Goal: Task Accomplishment & Management: Complete application form

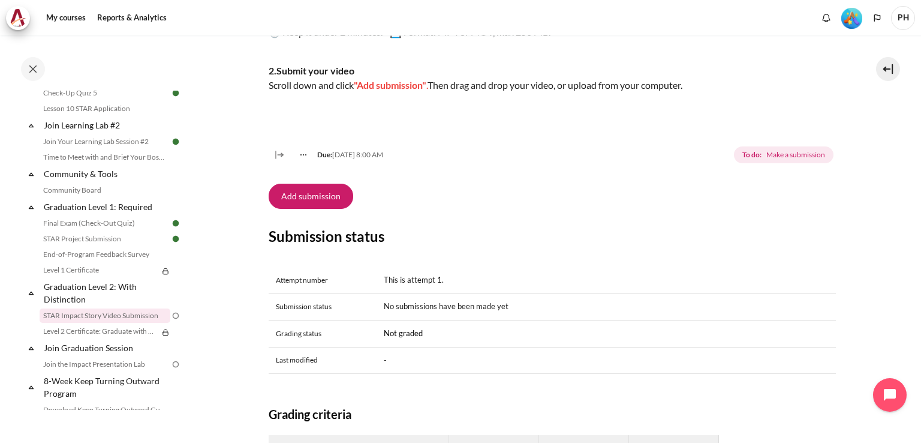
scroll to position [228, 0]
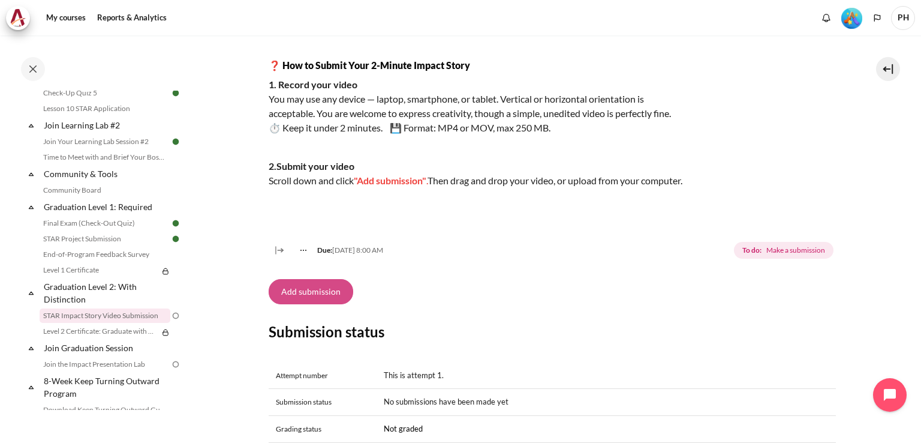
click at [324, 304] on button "Add submission" at bounding box center [311, 291] width 85 height 25
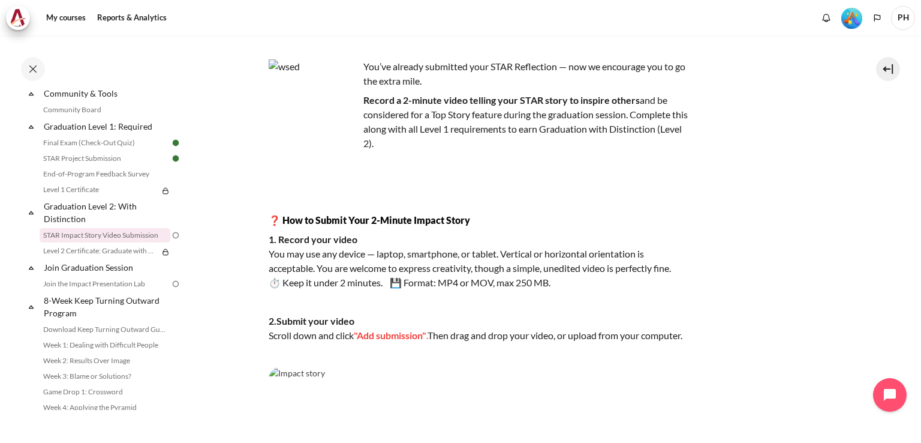
scroll to position [240, 0]
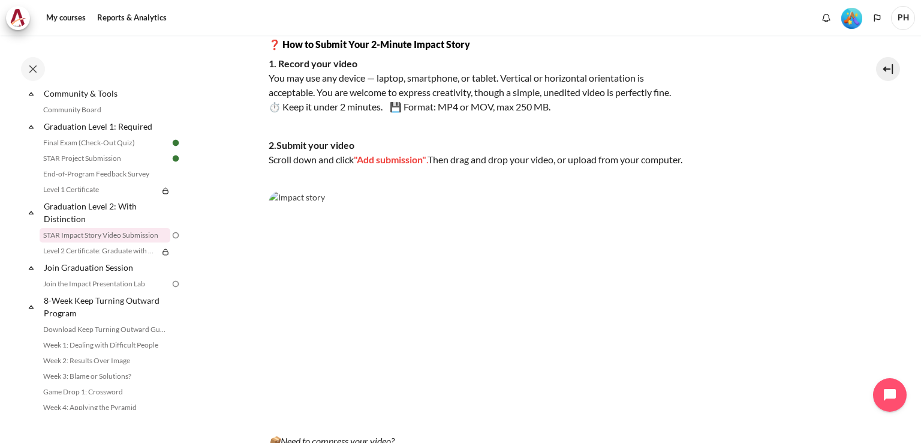
drag, startPoint x: 294, startPoint y: 237, endPoint x: 524, endPoint y: 232, distance: 229.1
click at [524, 232] on img "Content" at bounding box center [479, 309] width 420 height 236
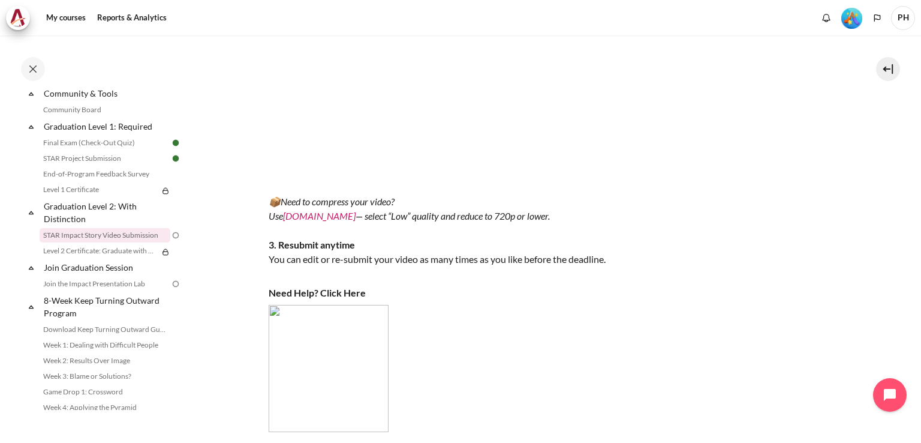
scroll to position [480, 0]
click at [296, 221] on link "VEED.IO" at bounding box center [319, 214] width 73 height 11
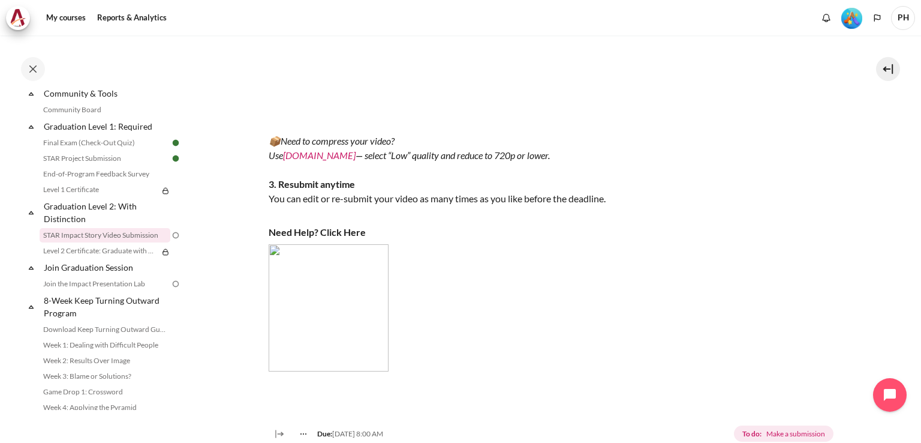
scroll to position [300, 0]
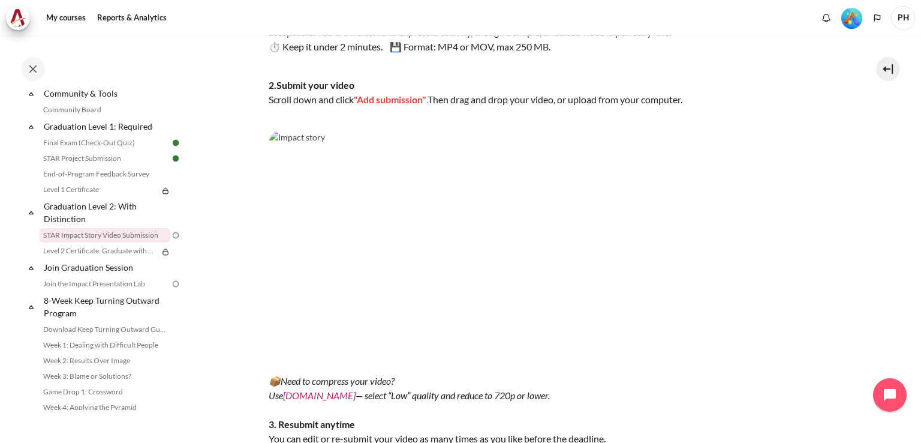
drag, startPoint x: 410, startPoint y: 251, endPoint x: 290, endPoint y: 149, distance: 156.6
click at [290, 149] on img "Content" at bounding box center [479, 249] width 420 height 236
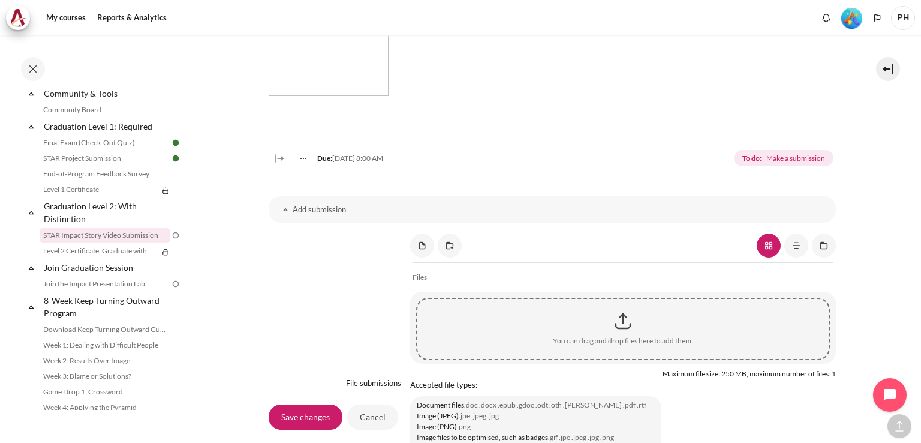
scroll to position [830, 0]
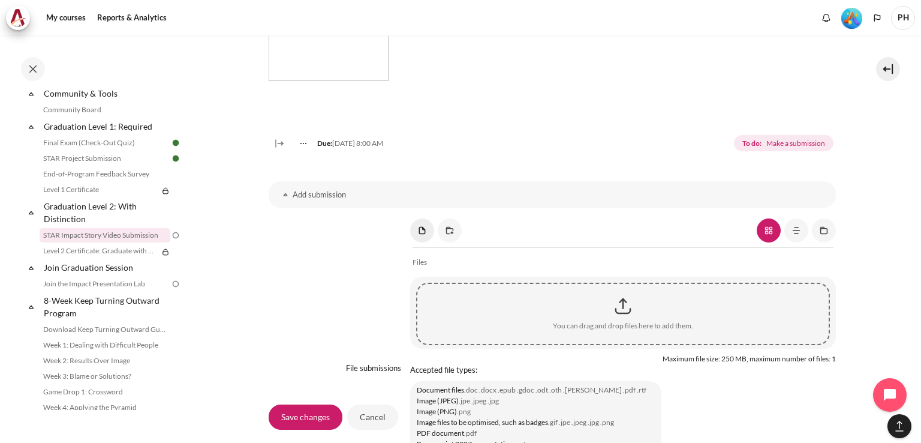
click at [420, 242] on link "Content" at bounding box center [422, 230] width 24 height 24
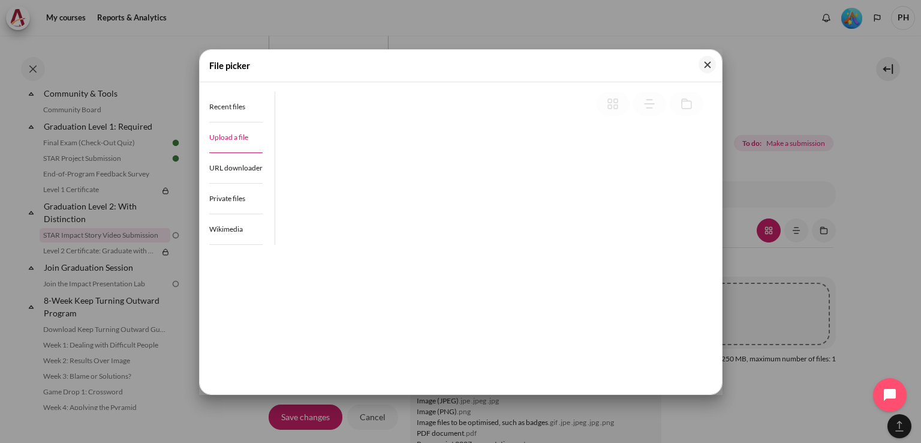
click at [233, 138] on span "Upload a file" at bounding box center [228, 137] width 39 height 9
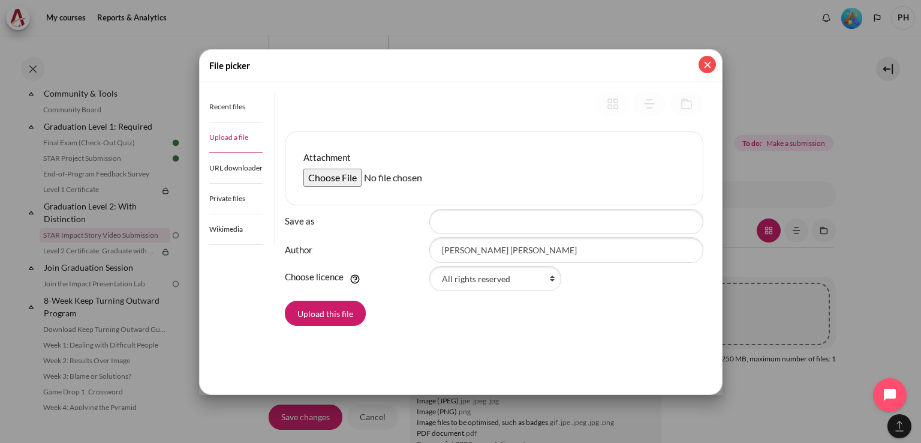
click at [711, 61] on button "Close" at bounding box center [707, 64] width 17 height 17
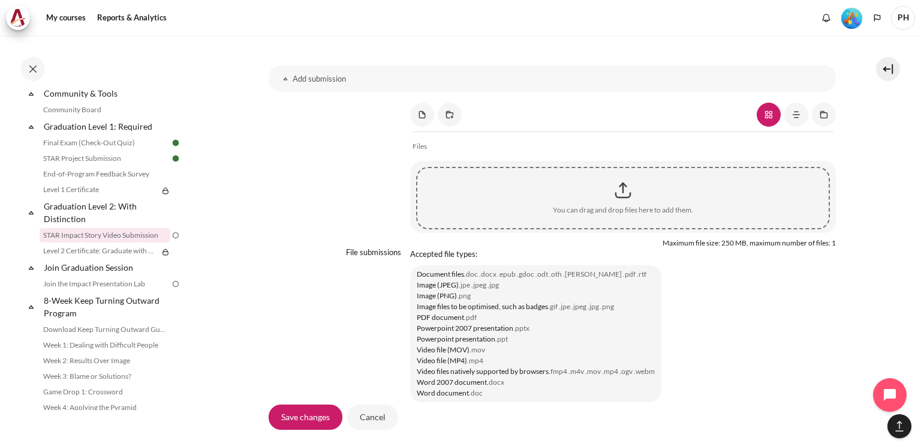
scroll to position [890, 0]
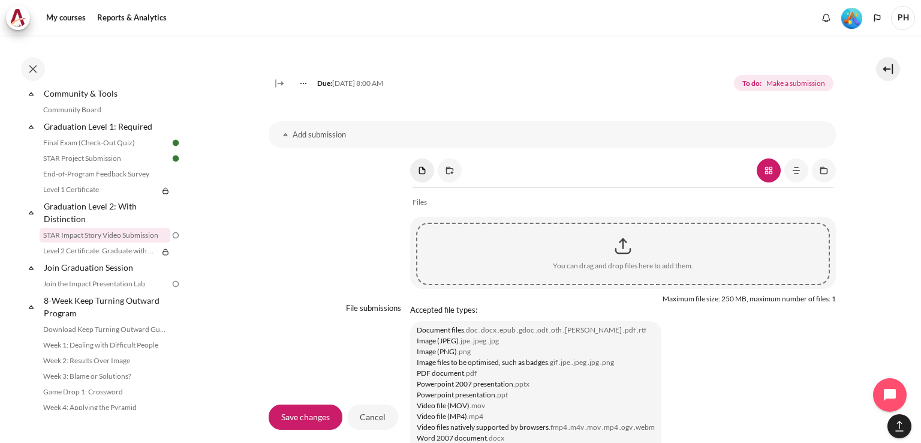
click at [423, 182] on link "Content" at bounding box center [422, 170] width 24 height 24
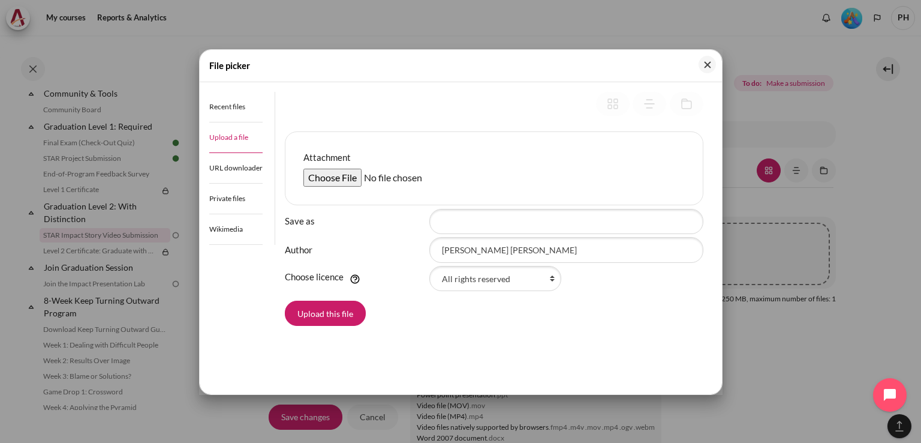
click at [332, 179] on input "Attachment" at bounding box center [394, 178] width 183 height 18
type input "C:\fakepath\Video-story Outward mindset.mp4"
click at [323, 312] on button "Upload this file" at bounding box center [325, 312] width 81 height 25
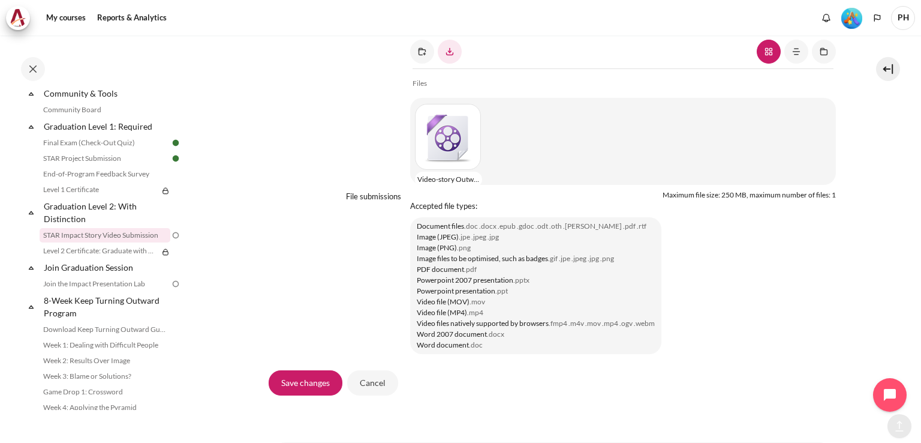
scroll to position [1079, 0]
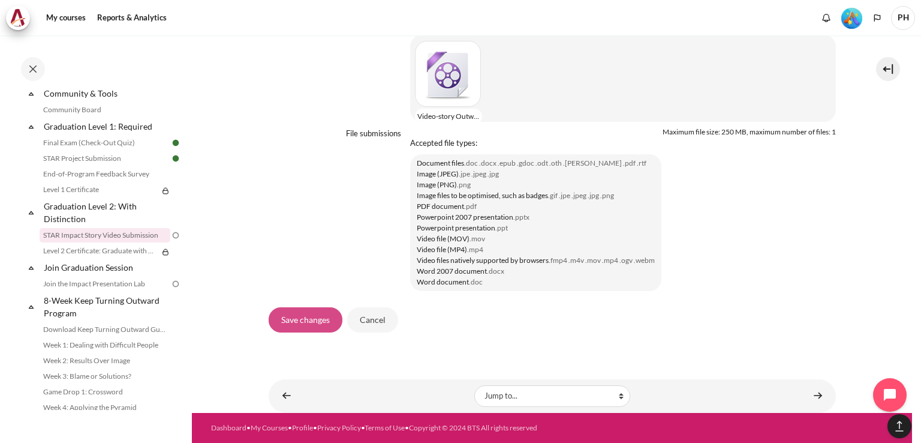
click at [309, 323] on input "Save changes" at bounding box center [306, 319] width 74 height 25
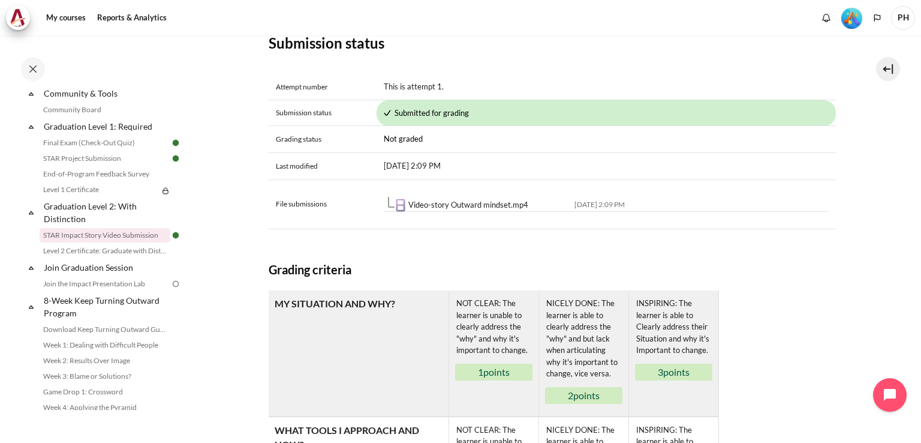
scroll to position [277, 0]
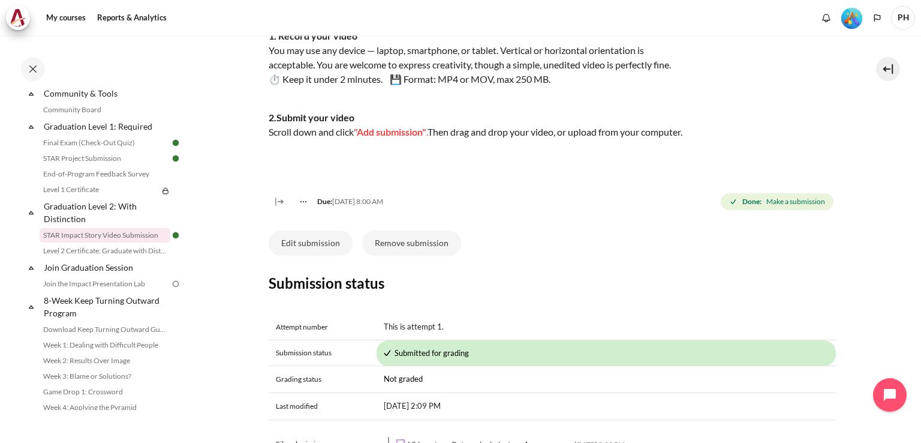
click at [364, 158] on div "You’ve already submitted your STAR Reflection — now we encourage you to go the …" at bounding box center [479, 7] width 420 height 302
click at [278, 207] on icon "Content" at bounding box center [279, 201] width 12 height 12
click at [309, 255] on button "Edit submission" at bounding box center [311, 242] width 84 height 25
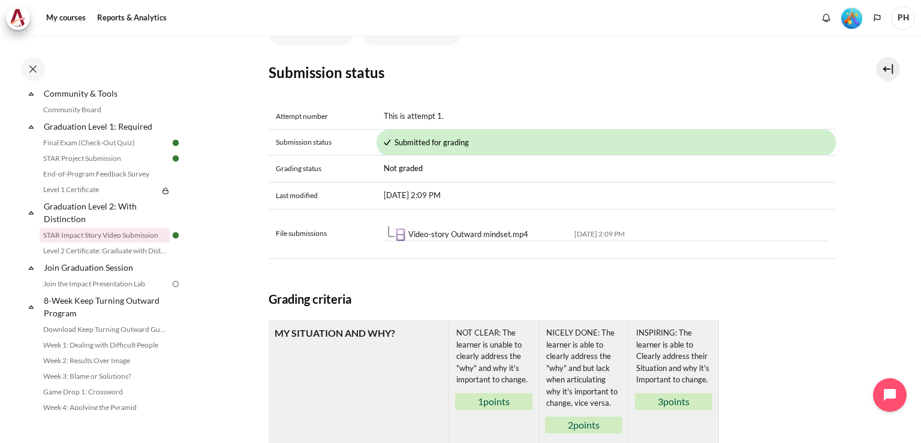
scroll to position [517, 0]
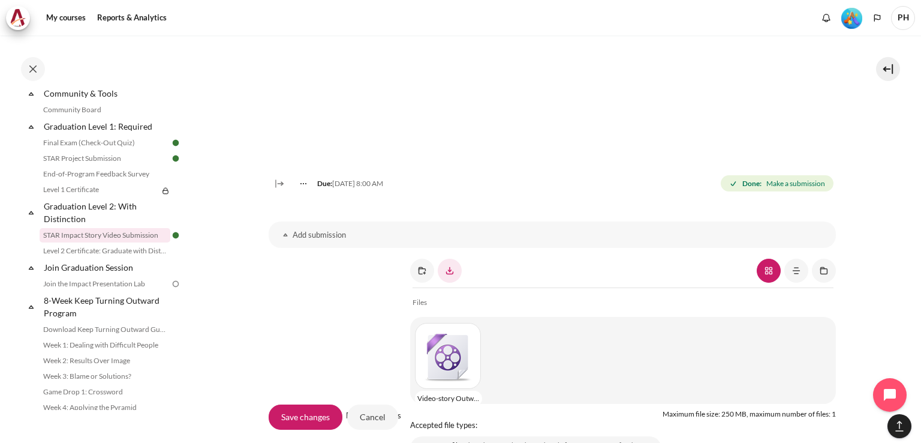
scroll to position [900, 0]
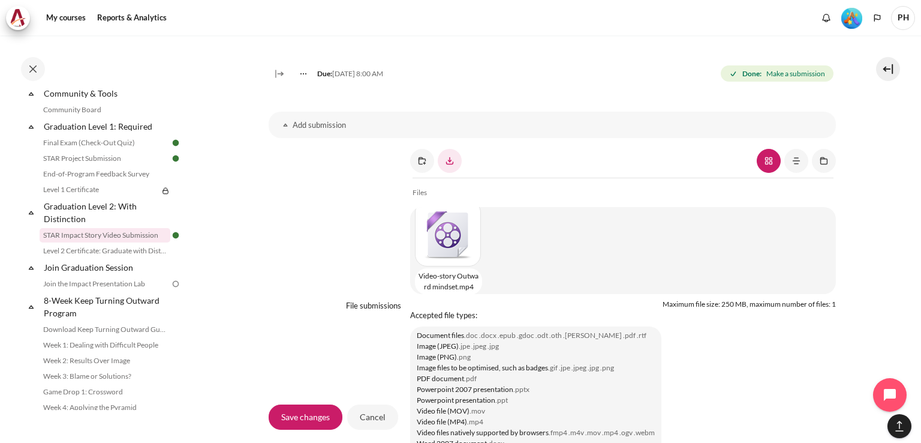
click at [432, 236] on div "Content" at bounding box center [450, 233] width 71 height 66
type input "Video-story Outward mindset.mp4"
type input "[PERSON_NAME] [PERSON_NAME]"
select select "/"
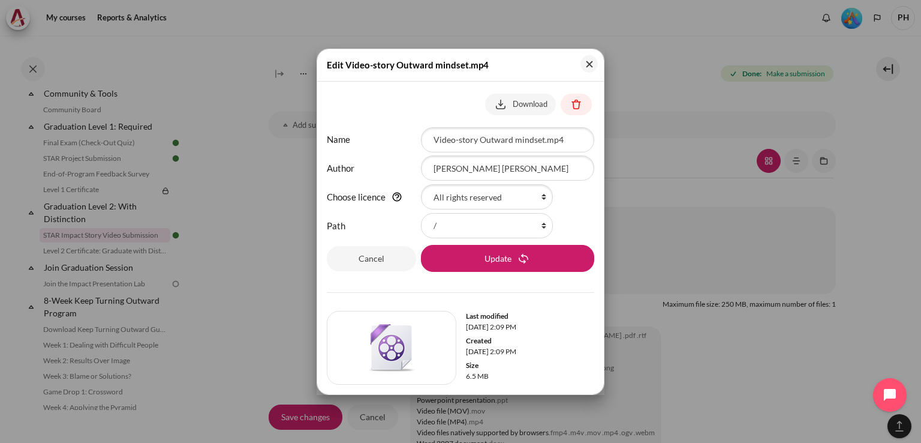
click at [400, 351] on img at bounding box center [392, 348] width 48 height 48
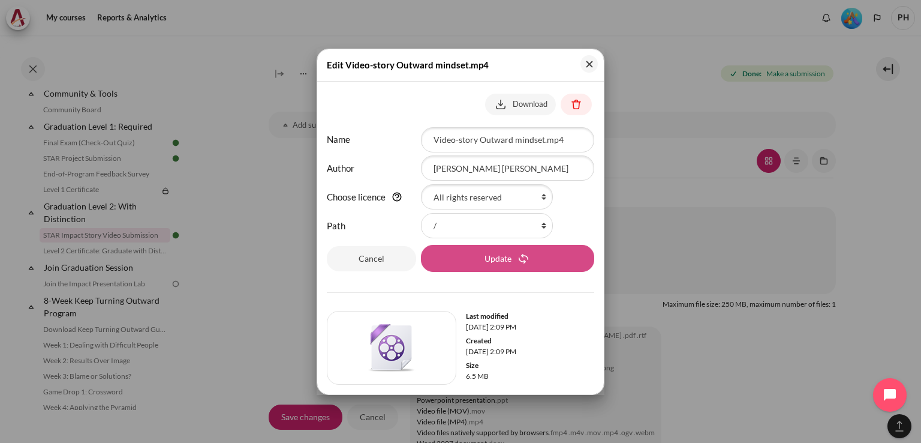
click at [528, 252] on button "Update" at bounding box center [507, 258] width 173 height 27
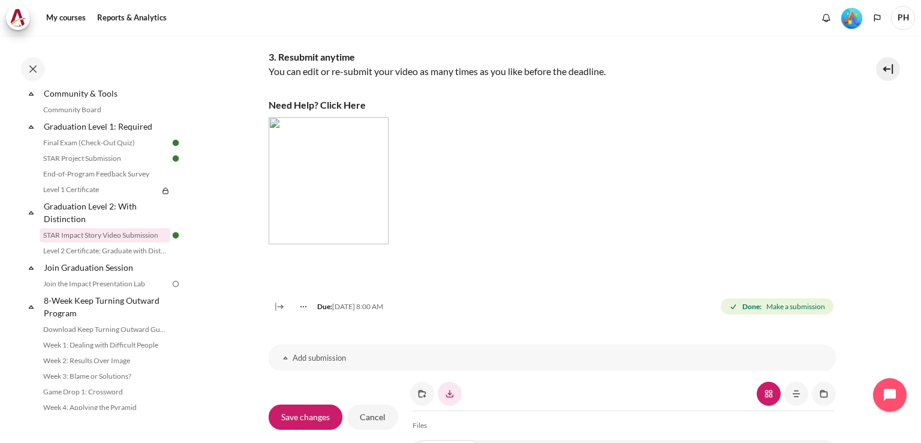
scroll to position [665, 0]
click at [308, 365] on h3 "Add submission" at bounding box center [552, 359] width 519 height 10
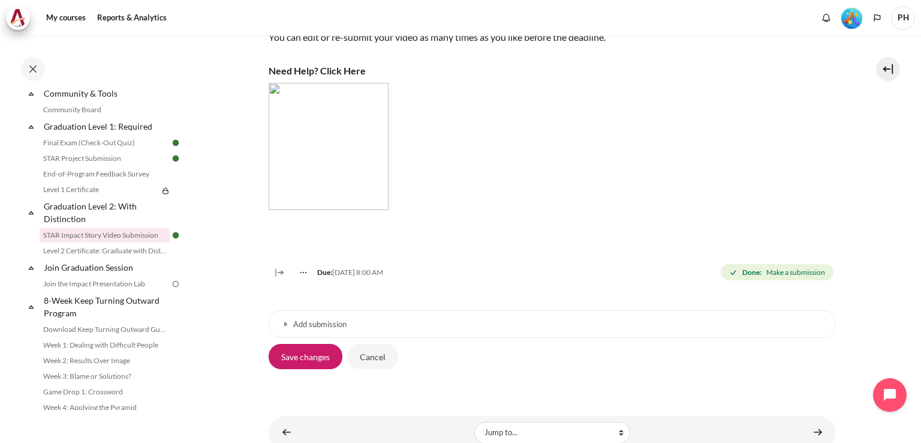
scroll to position [631, 0]
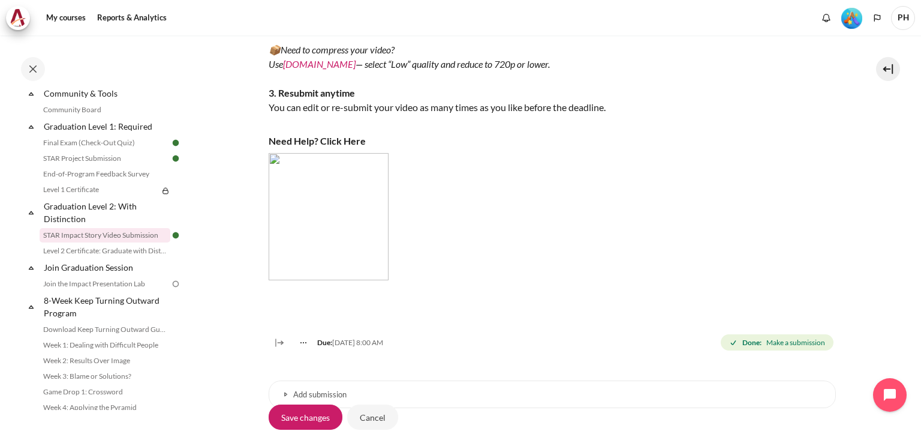
click at [326, 230] on img "Content" at bounding box center [329, 216] width 120 height 127
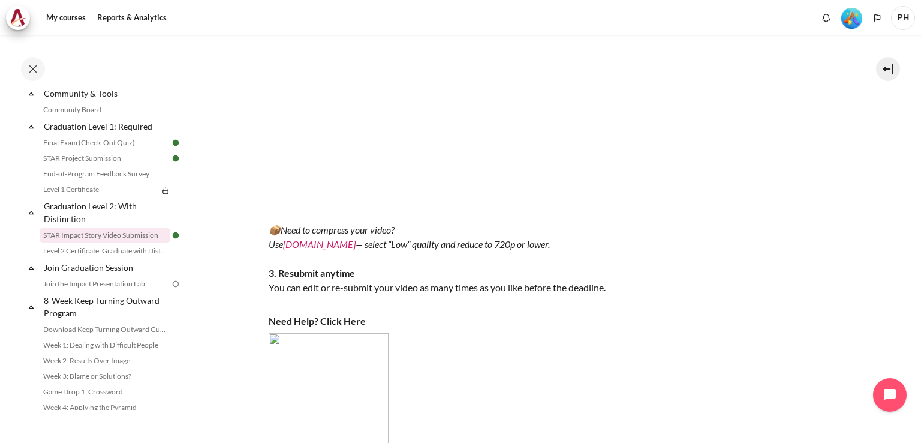
scroll to position [751, 0]
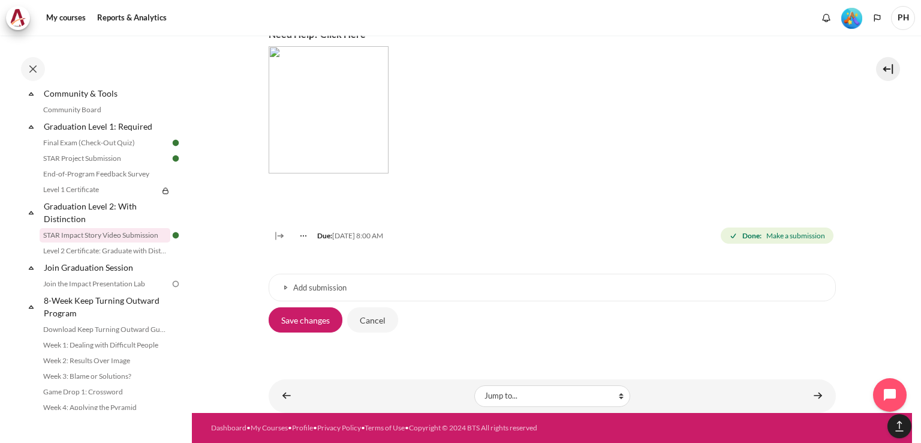
click at [757, 233] on span "Done: Make a submission" at bounding box center [777, 235] width 112 height 17
click at [303, 323] on input "Save changes" at bounding box center [306, 319] width 74 height 25
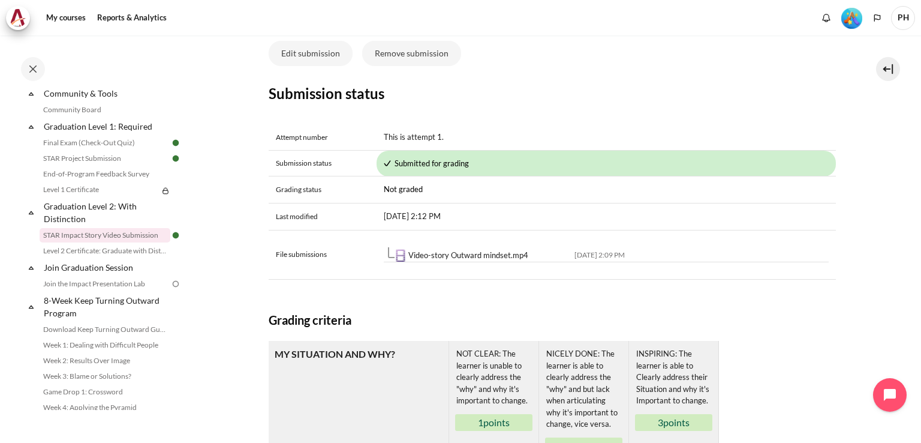
scroll to position [480, 0]
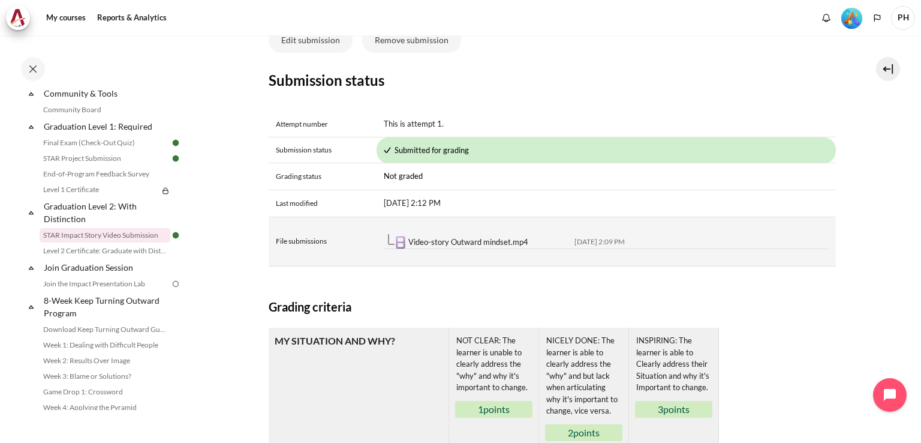
click at [435, 246] on link "Video-story Outward mindset.mp4" at bounding box center [468, 242] width 120 height 10
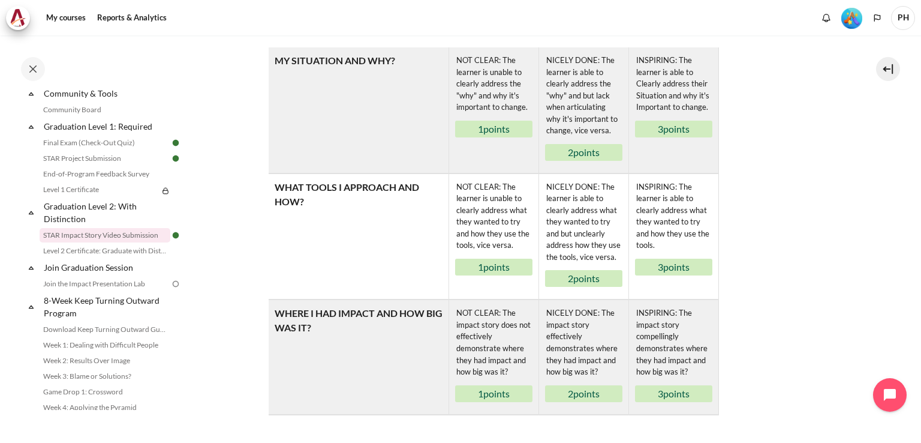
scroll to position [877, 0]
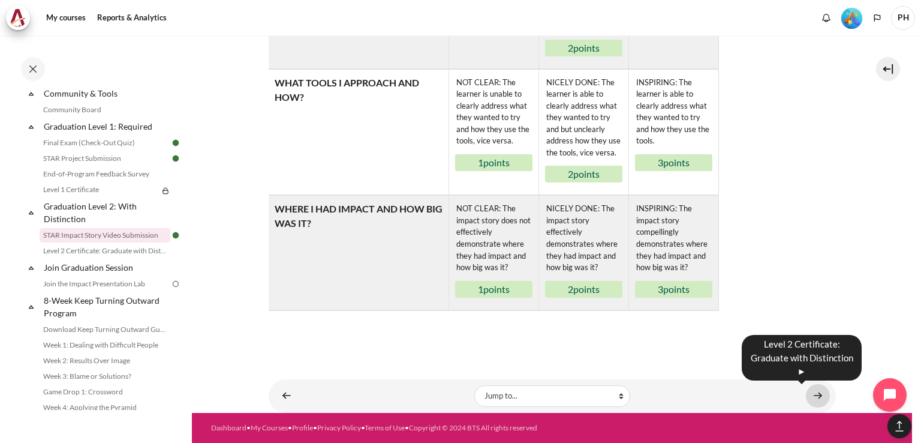
click at [818, 396] on link "Content" at bounding box center [818, 395] width 24 height 23
click at [810, 396] on link "Content" at bounding box center [818, 395] width 24 height 23
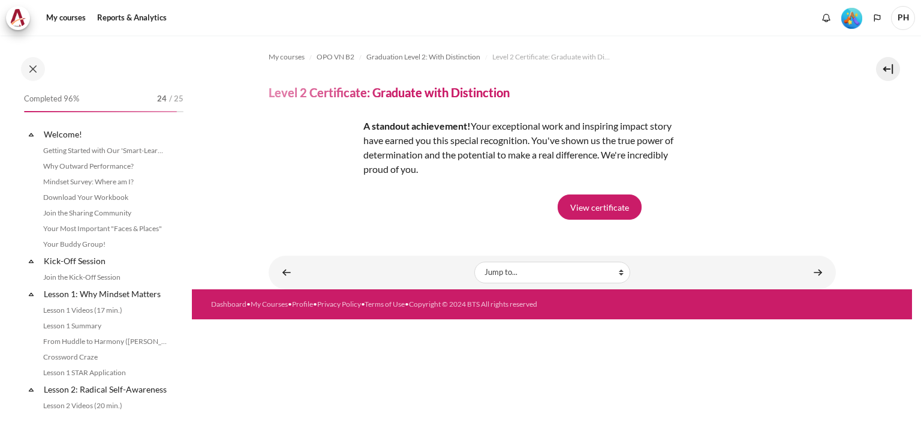
scroll to position [1304, 0]
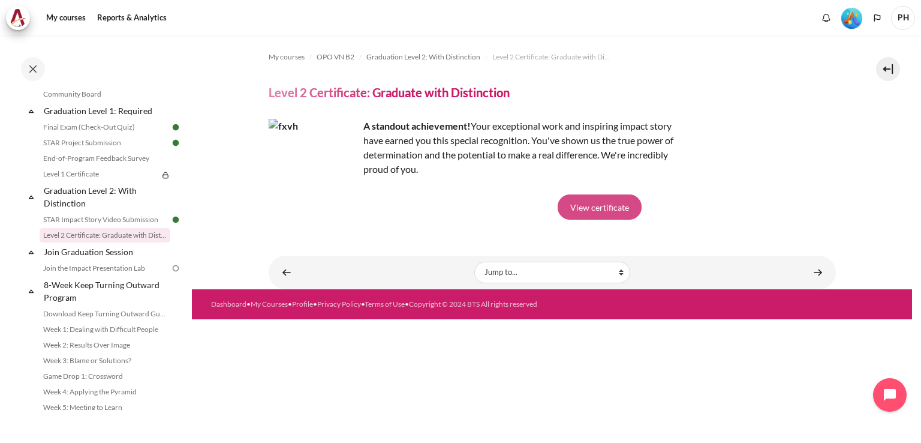
click at [609, 204] on link "View certificate" at bounding box center [600, 206] width 84 height 25
